Goal: Navigation & Orientation: Find specific page/section

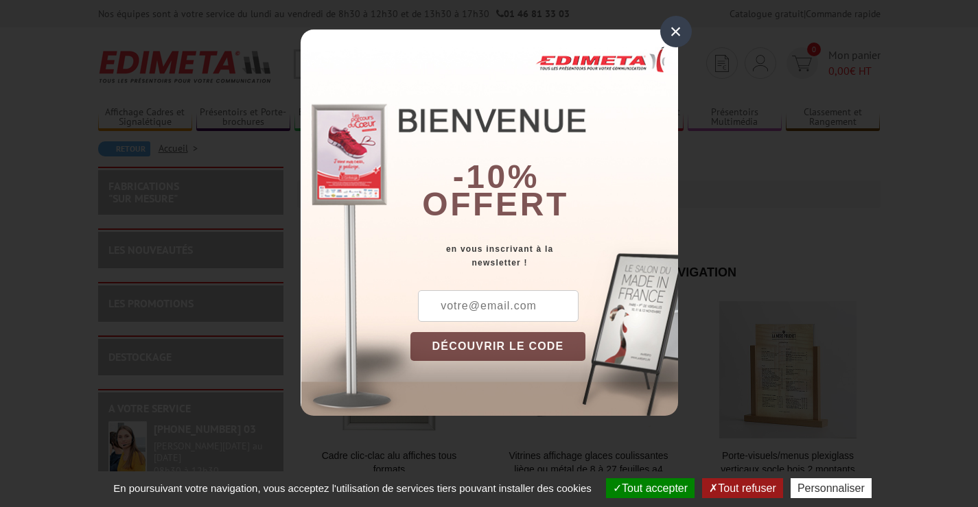
click at [678, 29] on div "×" at bounding box center [676, 32] width 32 height 32
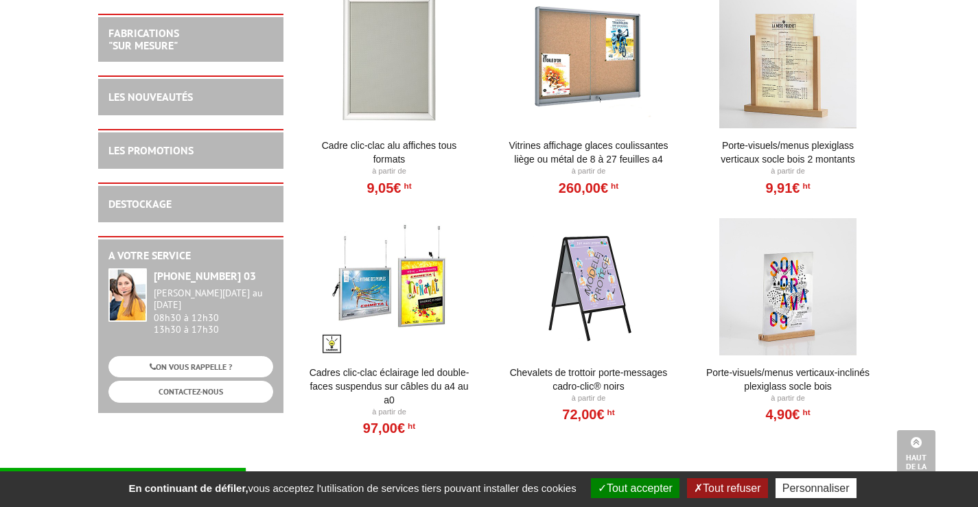
scroll to position [242, 0]
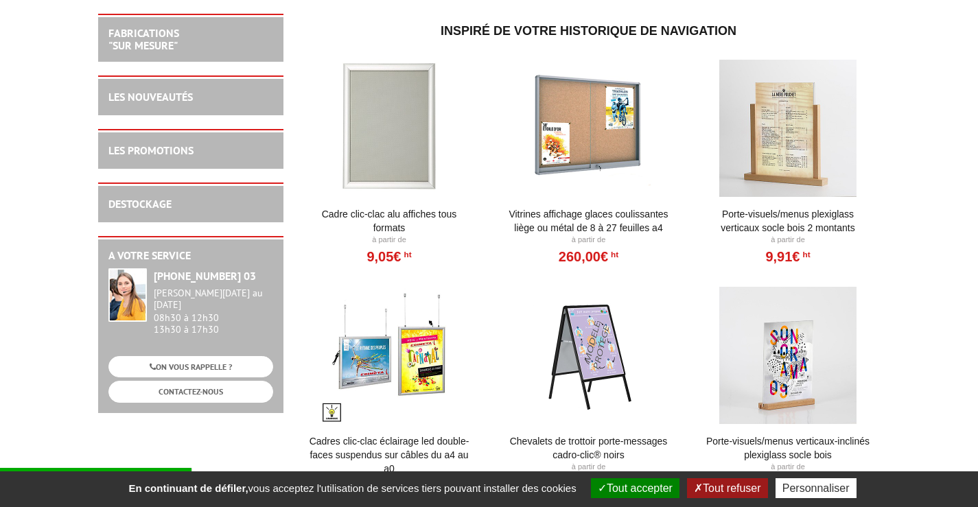
click at [196, 203] on div "DESTOCKAGE" at bounding box center [190, 204] width 165 height 16
click at [123, 208] on link "DESTOCKAGE" at bounding box center [139, 204] width 63 height 14
